Goal: Use online tool/utility

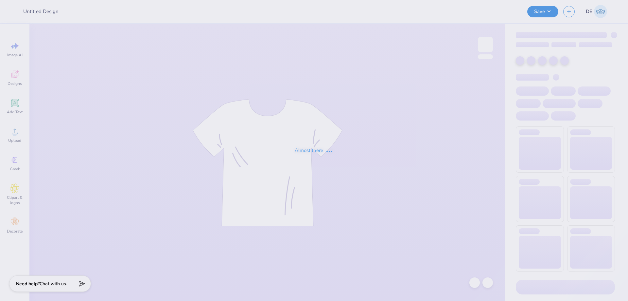
type input "AXO and DTD"
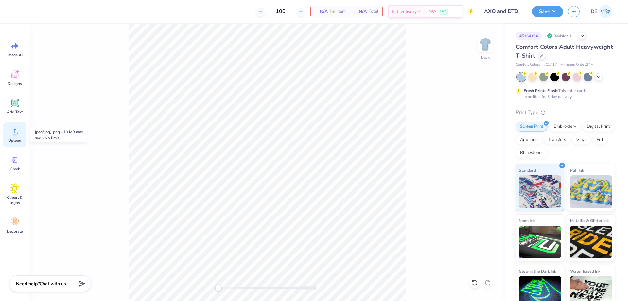
click at [14, 139] on span "Upload" at bounding box center [14, 140] width 13 height 5
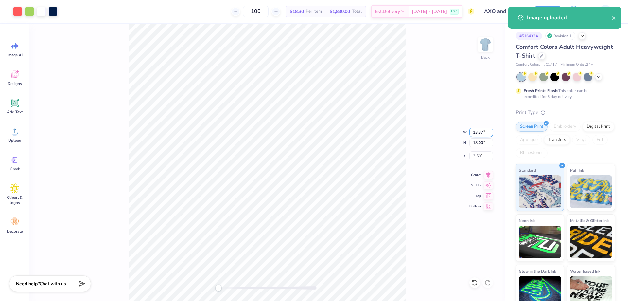
click at [482, 135] on input "13.37" at bounding box center [481, 132] width 24 height 9
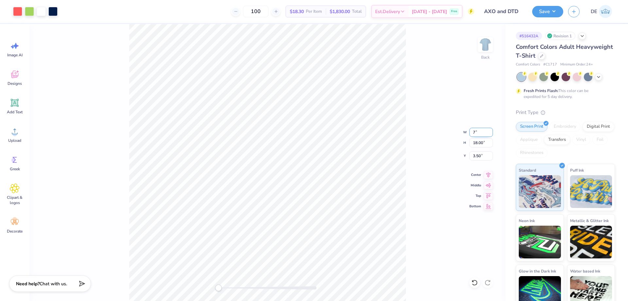
type input "7"
click at [472, 156] on input "3.50" at bounding box center [481, 155] width 24 height 9
type input "3"
type input "3.67"
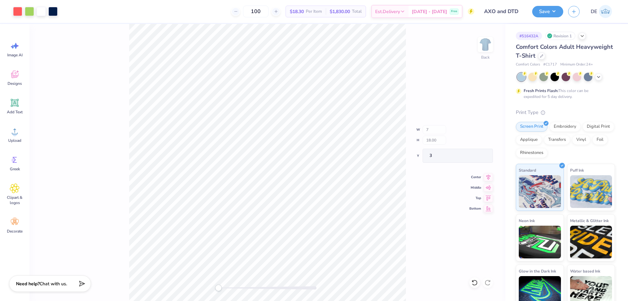
type input "4.94"
type input "3.00"
type input "7.00"
type input "9.43"
click at [474, 159] on input "7.79" at bounding box center [481, 155] width 24 height 9
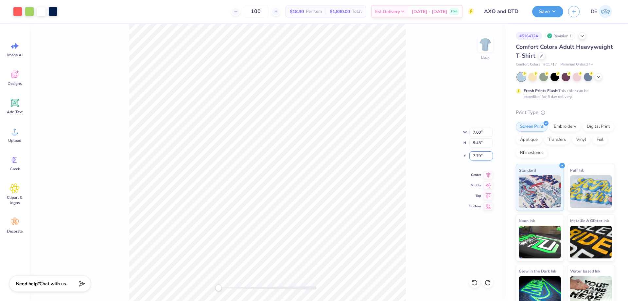
click at [474, 159] on input "7.79" at bounding box center [481, 155] width 24 height 9
type input "3"
click at [477, 142] on input "9.43" at bounding box center [481, 142] width 24 height 9
type input "10"
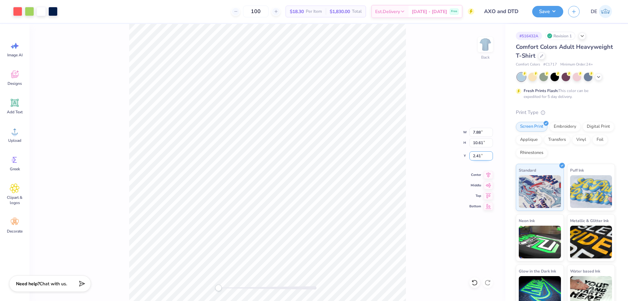
click at [477, 158] on input "2.41" at bounding box center [481, 155] width 24 height 9
type input "3"
click at [477, 156] on input "3.30" at bounding box center [481, 155] width 24 height 9
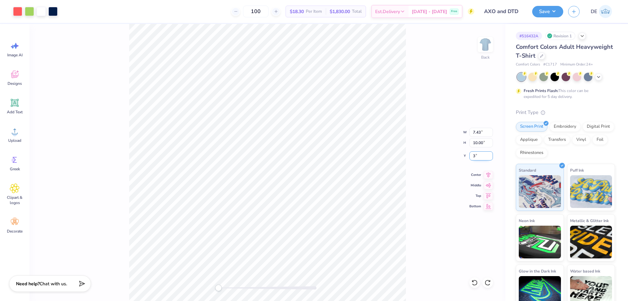
type input "3"
click at [536, 12] on button "Save" at bounding box center [547, 10] width 31 height 11
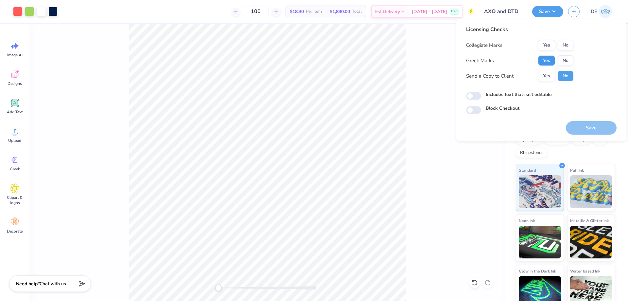
click at [545, 62] on button "Yes" at bounding box center [546, 60] width 17 height 10
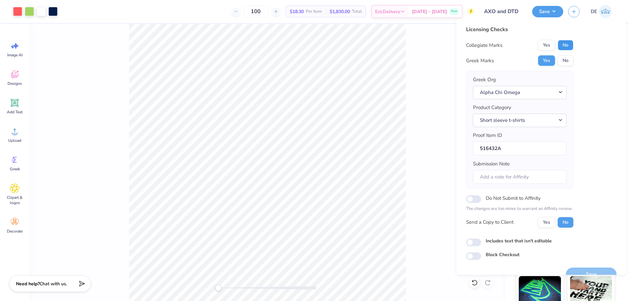
click at [565, 46] on button "No" at bounding box center [566, 45] width 16 height 10
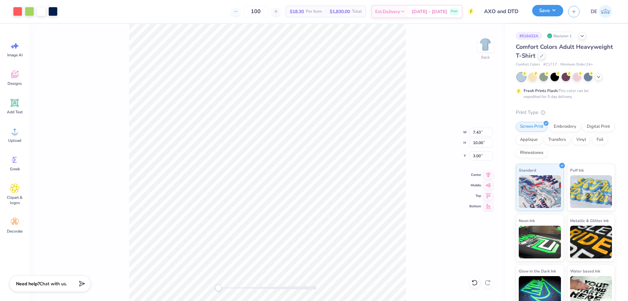
click at [546, 15] on button "Save" at bounding box center [547, 10] width 31 height 11
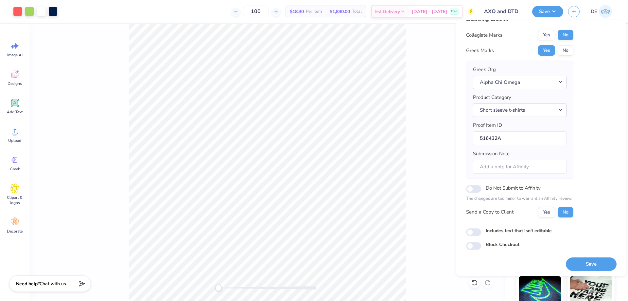
scroll to position [12, 0]
drag, startPoint x: 589, startPoint y: 263, endPoint x: 571, endPoint y: 256, distance: 19.9
click at [589, 263] on button "Save" at bounding box center [591, 262] width 51 height 13
